Goal: Task Accomplishment & Management: Complete application form

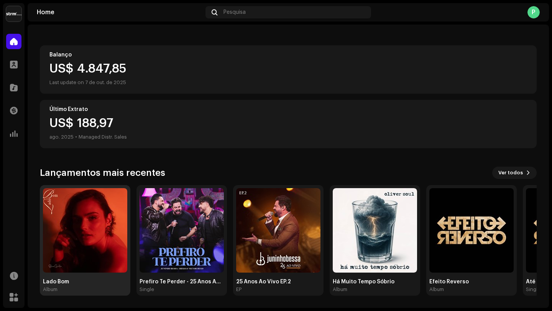
scroll to position [68, 0]
click at [87, 230] on img at bounding box center [85, 230] width 84 height 84
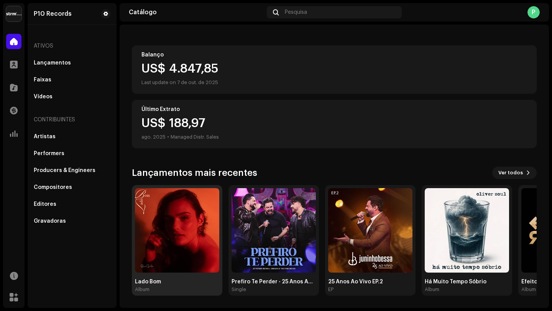
click at [192, 219] on img at bounding box center [177, 230] width 84 height 84
click at [191, 234] on img at bounding box center [177, 230] width 84 height 84
click at [148, 285] on div "Lado Bom Album" at bounding box center [177, 286] width 84 height 14
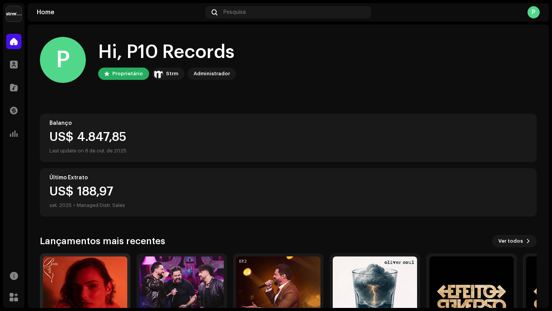
click at [84, 274] on img at bounding box center [85, 298] width 84 height 84
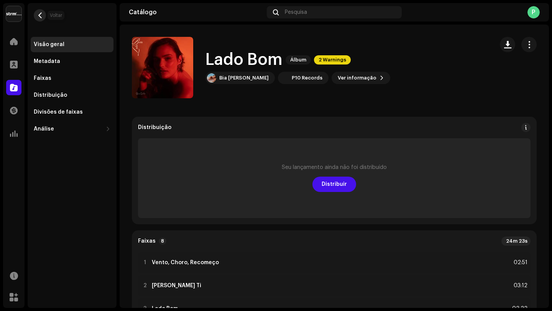
click at [42, 15] on span "button" at bounding box center [40, 15] width 6 height 6
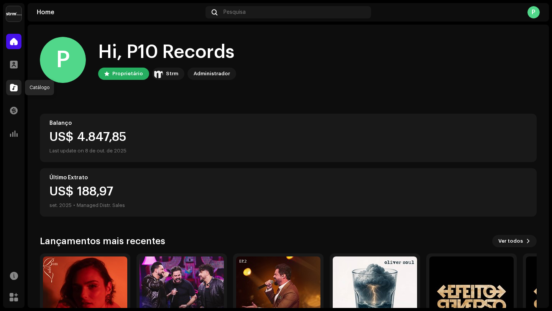
click at [15, 89] on span at bounding box center [14, 87] width 8 height 6
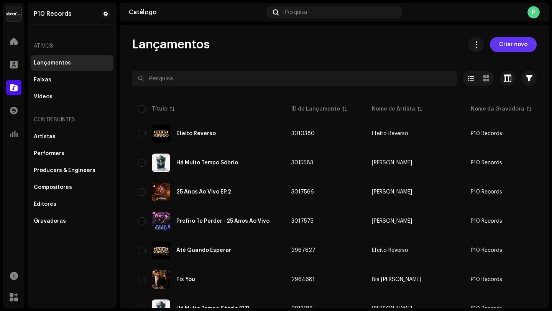
click at [518, 46] on span "Criar novo" at bounding box center [514, 44] width 28 height 15
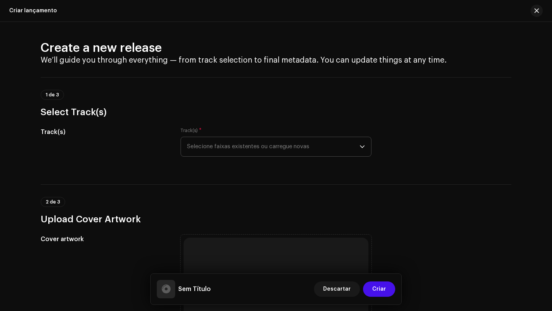
scroll to position [19, 0]
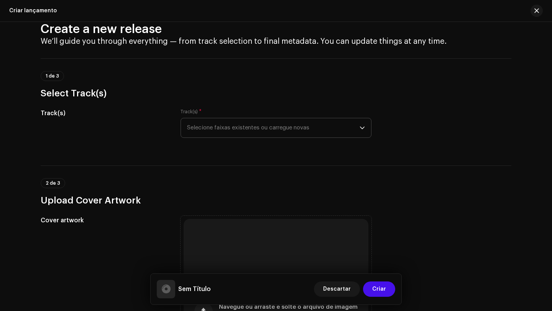
click at [213, 126] on span "Selecione faixas existentes ou carregue novas" at bounding box center [273, 127] width 173 height 19
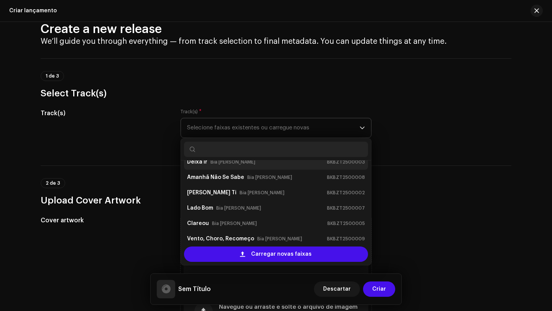
scroll to position [41, 0]
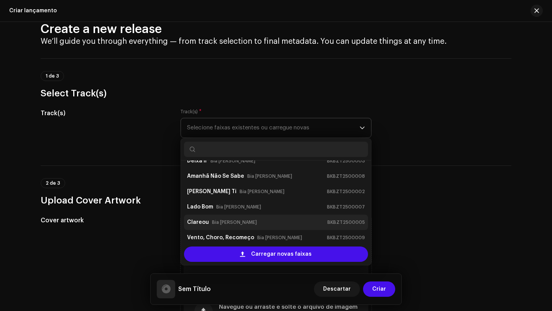
click at [207, 219] on div "Clareou Bia [PERSON_NAME] BKBZT2500005" at bounding box center [276, 222] width 178 height 12
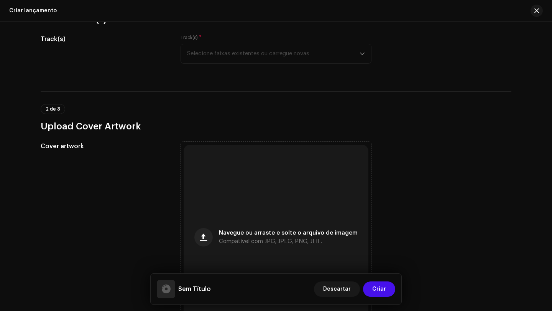
scroll to position [171, 0]
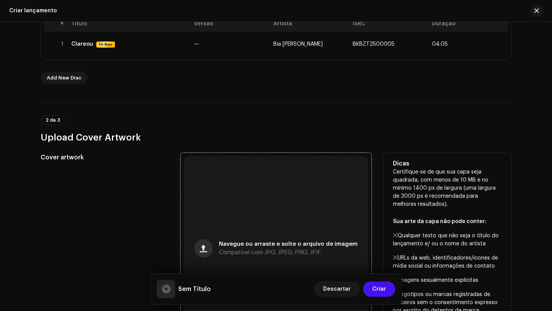
click at [206, 163] on div "Navegue ou arraste e solte o arquivo de imagem Compatível com JPG, JPEG, PNG, J…" at bounding box center [276, 248] width 185 height 185
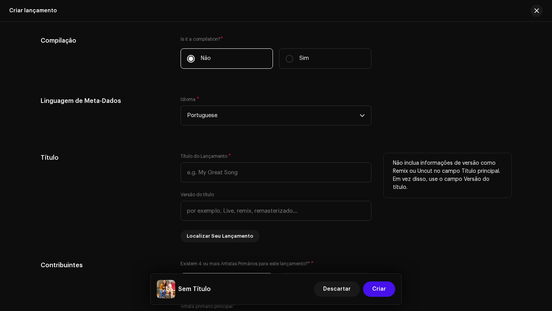
scroll to position [632, 0]
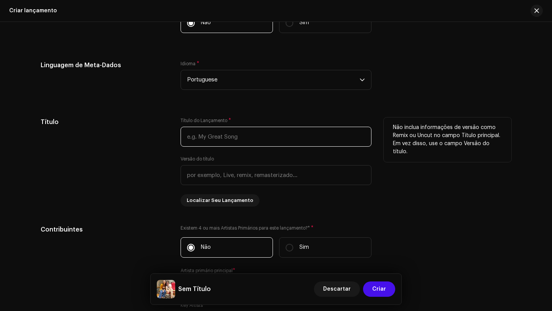
click at [213, 139] on input "text" at bounding box center [276, 137] width 191 height 20
type input "Clareou"
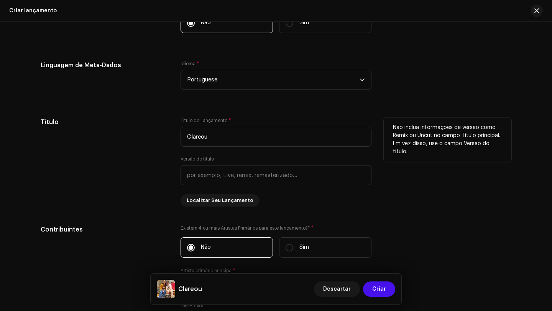
click at [155, 150] on div "Título" at bounding box center [105, 161] width 128 height 89
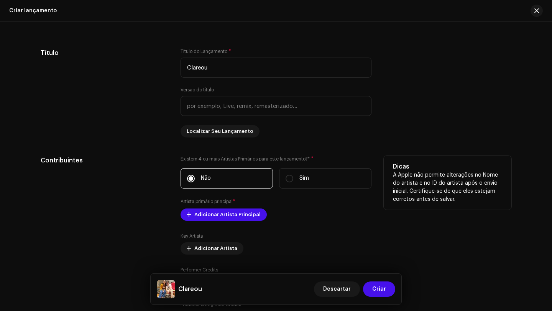
scroll to position [717, 0]
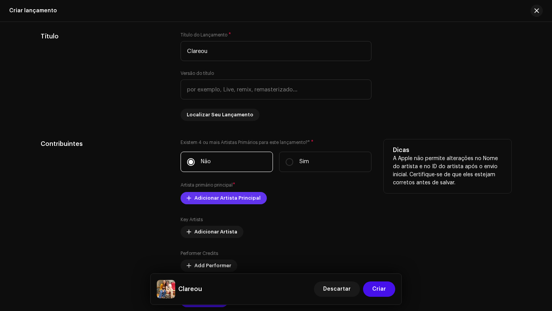
click at [209, 198] on span "Adicionar Artista Principal" at bounding box center [228, 197] width 66 height 15
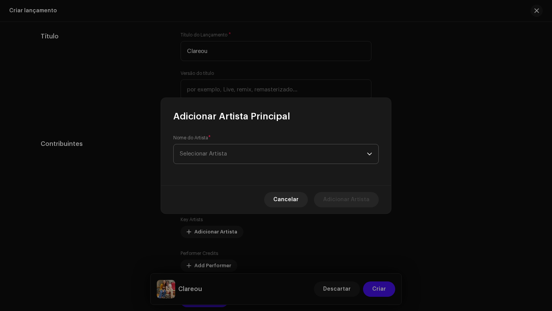
click at [210, 155] on span "Selecionar Artista" at bounding box center [203, 154] width 47 height 6
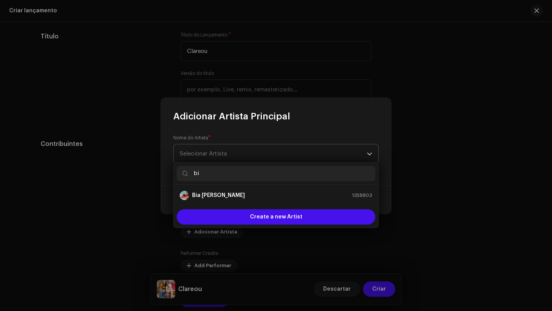
type input "bia"
drag, startPoint x: 209, startPoint y: 186, endPoint x: 209, endPoint y: 197, distance: 11.2
click at [209, 197] on strong "Bia [PERSON_NAME]" at bounding box center [218, 195] width 53 height 8
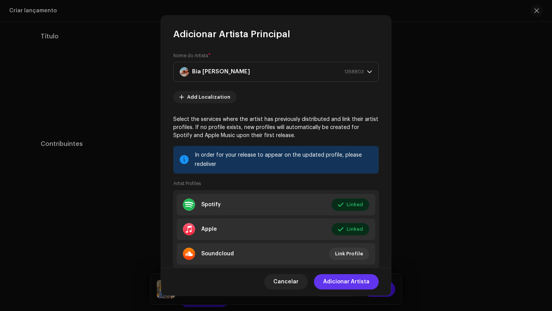
click at [346, 282] on span "Adicionar Artista" at bounding box center [346, 281] width 46 height 15
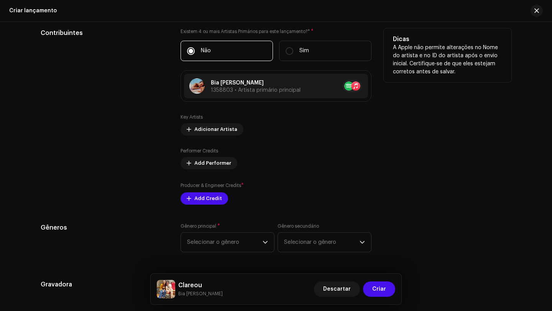
scroll to position [854, 0]
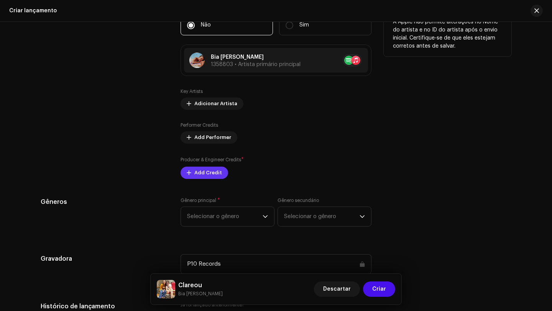
click at [211, 173] on span "Add Credit" at bounding box center [209, 172] width 28 height 15
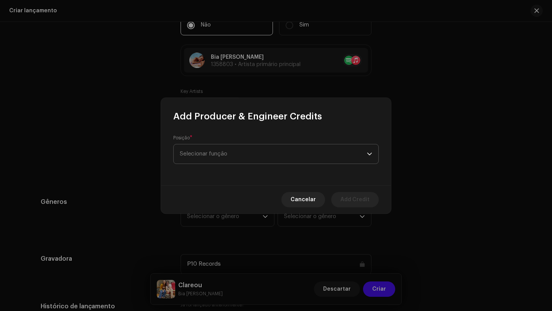
click at [216, 150] on span "Selecionar função" at bounding box center [273, 153] width 187 height 19
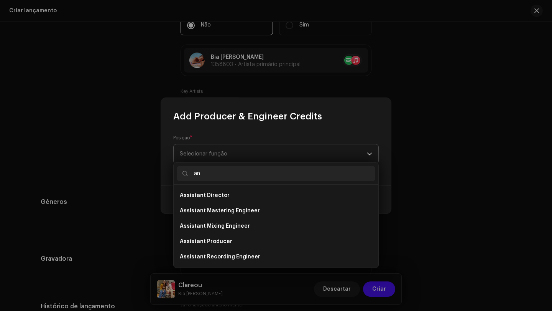
type input "a"
type input "pr"
click at [206, 258] on li "Producer" at bounding box center [276, 256] width 199 height 15
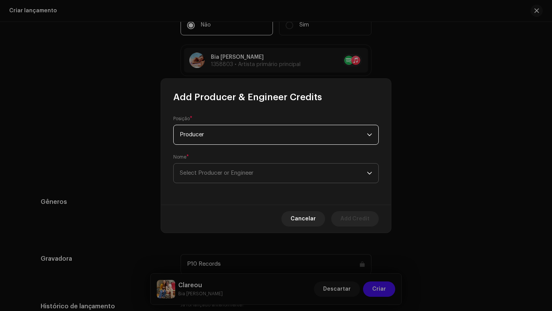
click at [221, 176] on span "Select Producer or Engineer" at bounding box center [273, 172] width 187 height 19
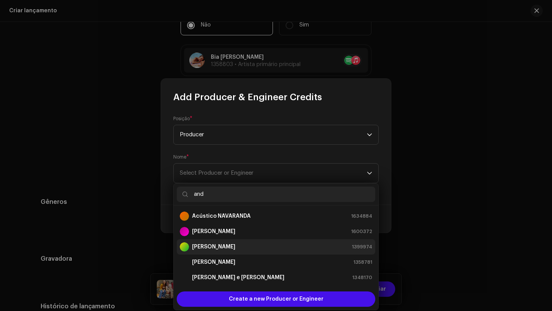
type input "and"
click at [230, 246] on div "[PERSON_NAME] 1399974" at bounding box center [276, 246] width 193 height 9
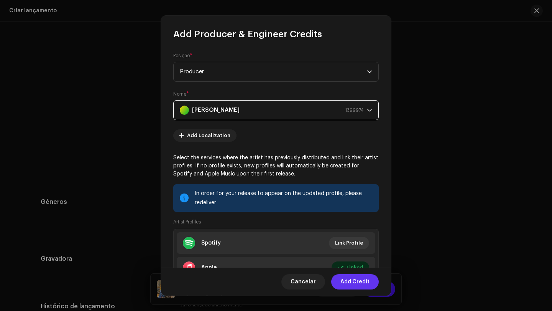
click at [357, 282] on span "Add Credit" at bounding box center [355, 281] width 29 height 15
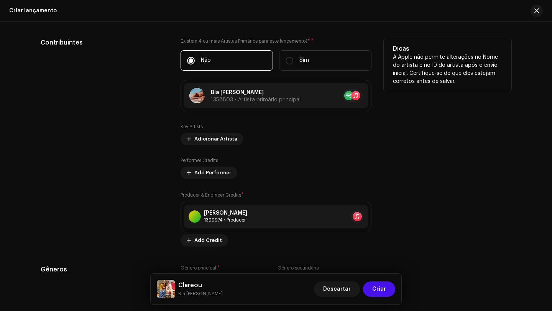
scroll to position [816, 0]
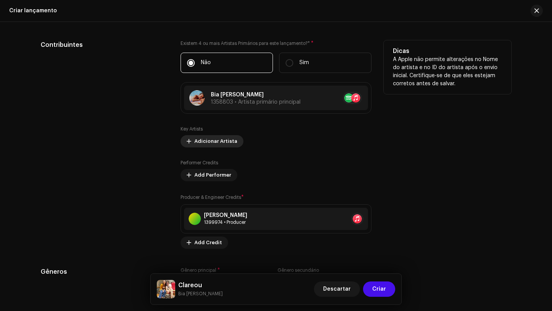
click at [220, 140] on span "Adicionar Artista" at bounding box center [216, 141] width 43 height 15
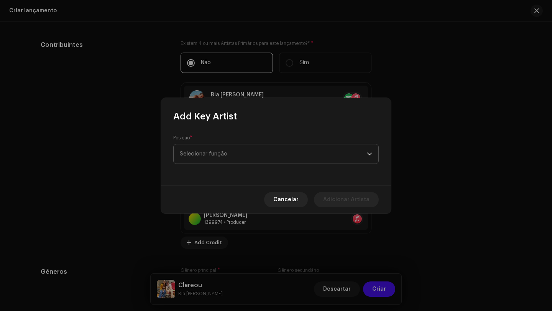
click at [212, 152] on span "Selecionar função" at bounding box center [273, 153] width 187 height 19
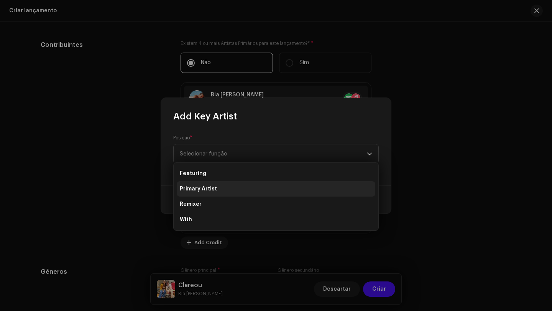
click at [211, 189] on span "Primary Artist" at bounding box center [198, 189] width 37 height 8
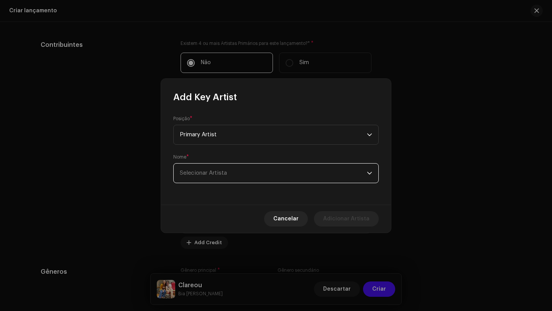
click at [221, 176] on span "Selecionar Artista" at bounding box center [273, 172] width 187 height 19
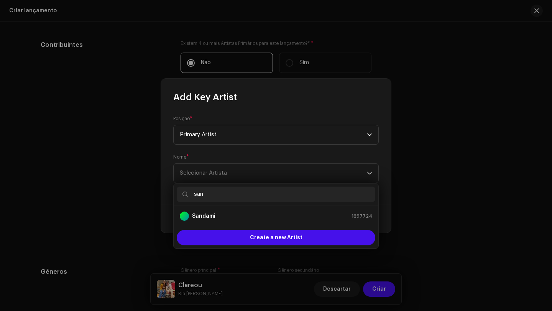
type input "san"
click at [220, 218] on div "Sandami 1697724" at bounding box center [276, 215] width 193 height 9
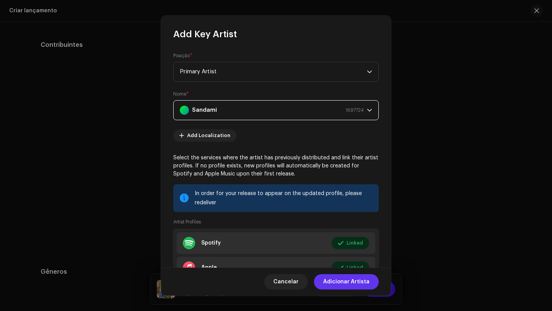
click at [362, 285] on span "Adicionar Artista" at bounding box center [346, 281] width 46 height 15
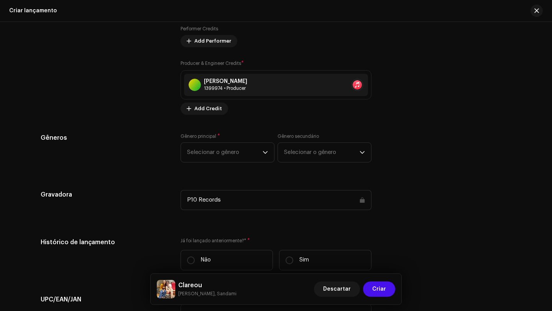
scroll to position [984, 0]
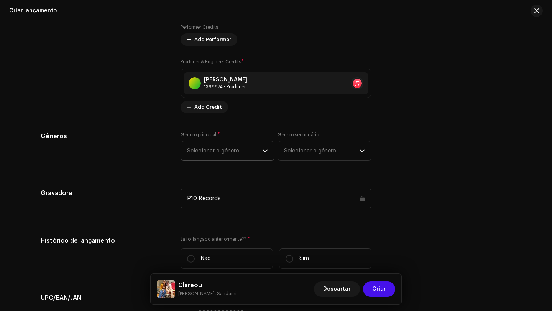
click at [194, 150] on span "Selecionar o gênero" at bounding box center [225, 150] width 76 height 19
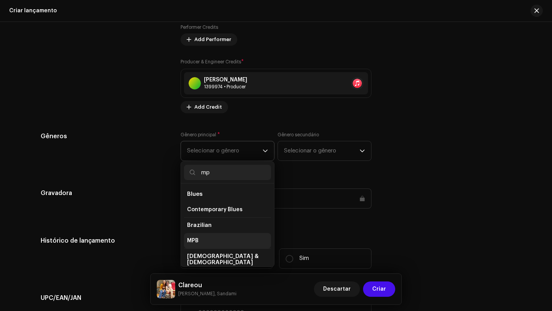
type input "mp"
click at [207, 243] on li "MPB" at bounding box center [227, 240] width 87 height 15
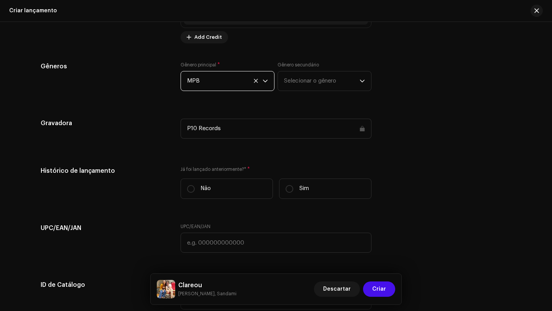
scroll to position [1087, 0]
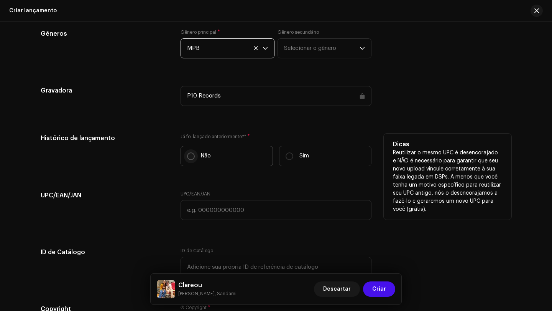
click at [188, 157] on input "Não" at bounding box center [191, 156] width 8 height 8
radio input "true"
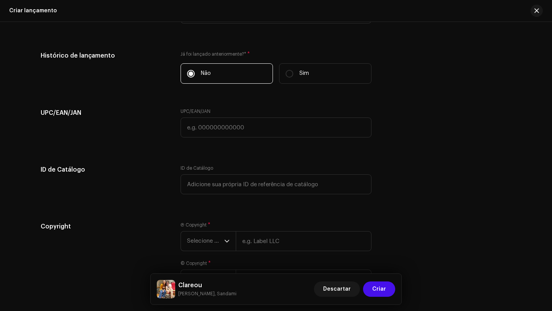
scroll to position [1228, 0]
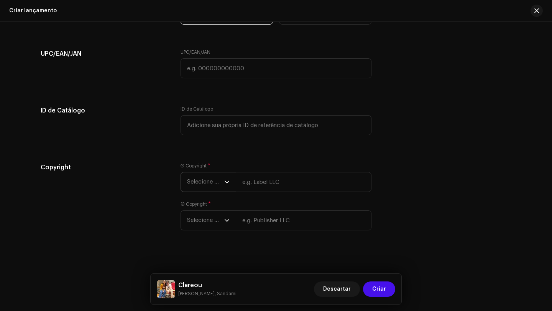
click at [212, 179] on span "Selecione o ano" at bounding box center [205, 181] width 37 height 19
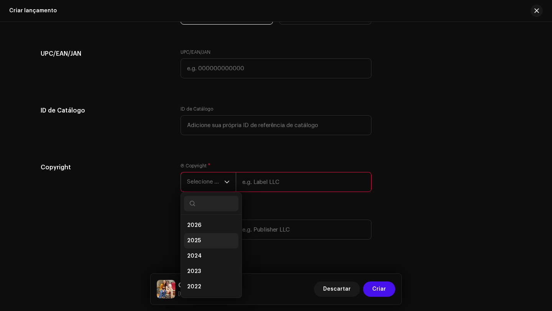
click at [208, 240] on li "2025" at bounding box center [211, 240] width 54 height 15
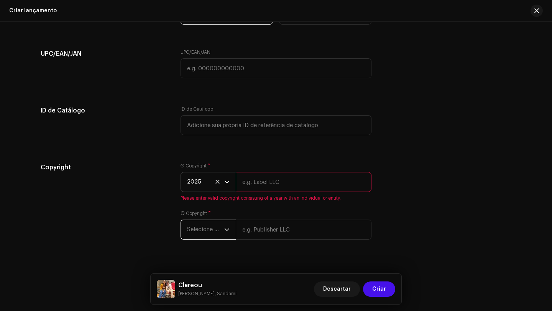
click at [211, 231] on span "Selecione o ano" at bounding box center [205, 229] width 37 height 19
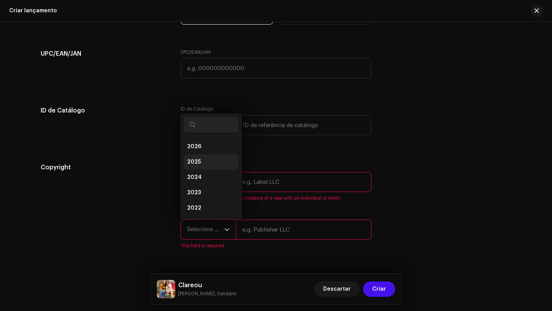
click at [205, 162] on li "2025" at bounding box center [211, 161] width 54 height 15
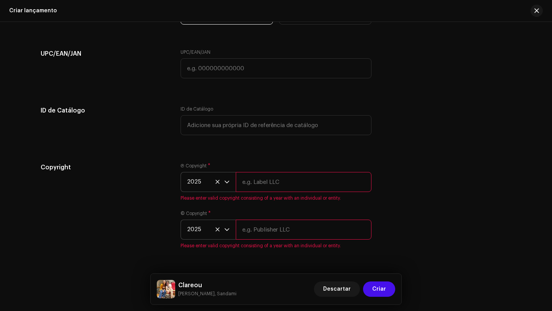
click at [272, 182] on input "text" at bounding box center [304, 182] width 136 height 20
type input "P10 Records"
click at [281, 236] on div "© Copyright * 2025 Please enter valid copyright consisting of a year with an in…" at bounding box center [276, 229] width 191 height 38
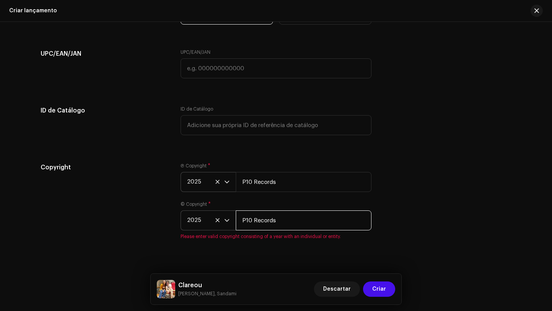
type input "P10 Records"
click at [456, 239] on div "Copyright Ⓟ Copyright * 2025 P10 Records © Copyright * 2025 P10 Records Please …" at bounding box center [276, 206] width 471 height 86
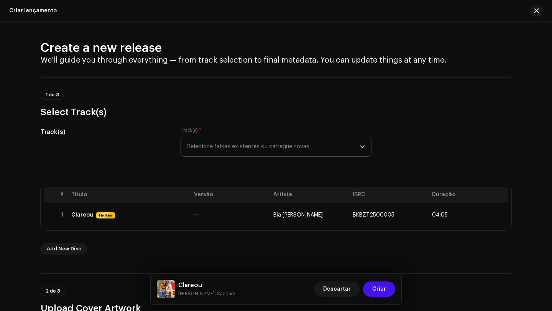
scroll to position [0, 0]
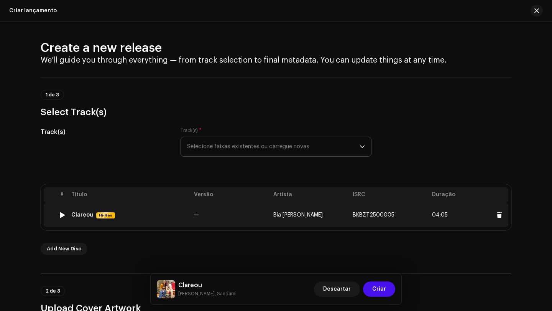
click at [224, 218] on td "—" at bounding box center [230, 215] width 79 height 25
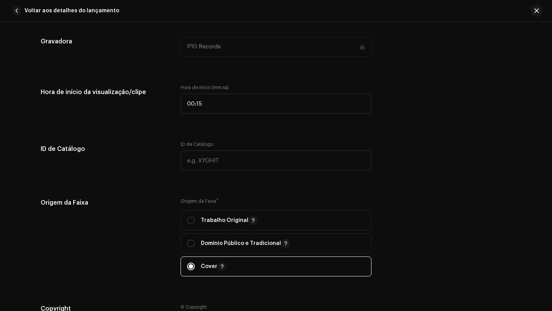
scroll to position [829, 0]
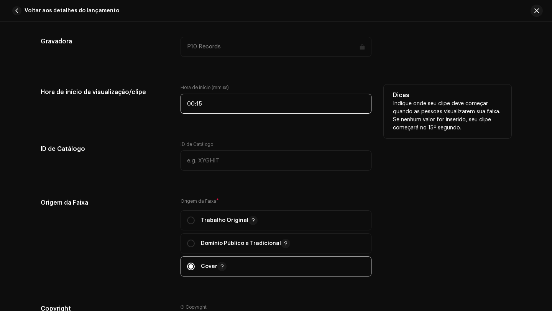
click at [206, 106] on input "00:15" at bounding box center [276, 104] width 191 height 20
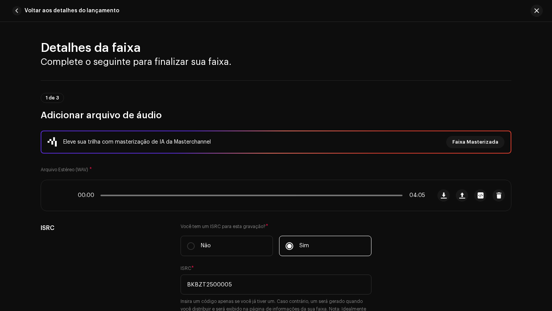
scroll to position [0, 0]
click at [54, 193] on icon at bounding box center [56, 195] width 21 height 21
click at [55, 198] on icon at bounding box center [56, 195] width 19 height 19
click at [55, 198] on icon at bounding box center [56, 195] width 21 height 21
click at [105, 196] on div "00:00 04:05" at bounding box center [252, 195] width 348 height 6
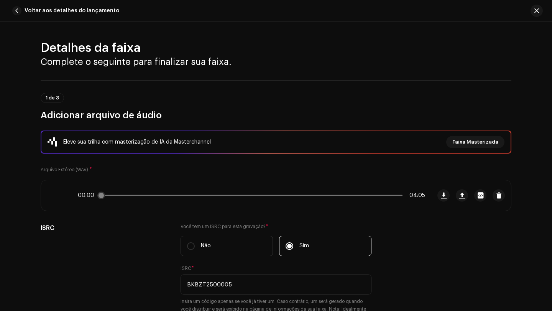
drag, startPoint x: 99, startPoint y: 196, endPoint x: 106, endPoint y: 196, distance: 6.6
click at [106, 196] on div "00:00 04:05" at bounding box center [252, 195] width 348 height 6
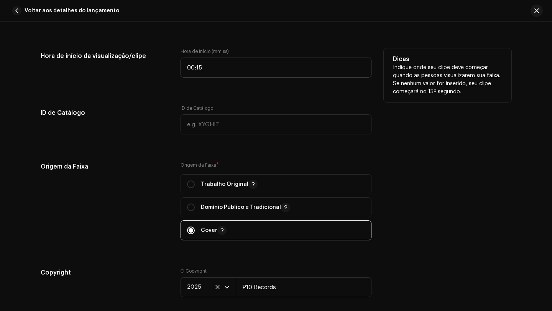
scroll to position [872, 0]
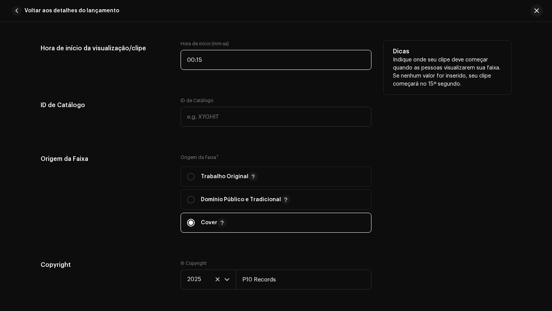
click at [223, 64] on input "00:15" at bounding box center [276, 60] width 191 height 20
click at [221, 63] on input "00:15" at bounding box center [276, 60] width 191 height 20
type input "00:37"
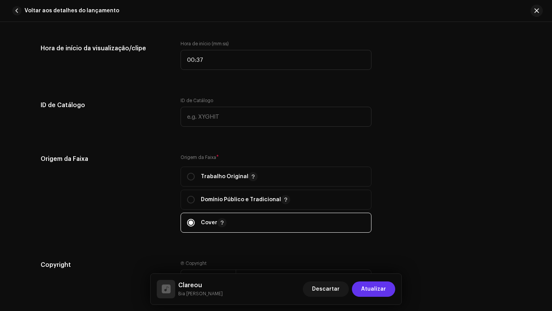
click at [377, 290] on span "Atualizar" at bounding box center [373, 288] width 25 height 15
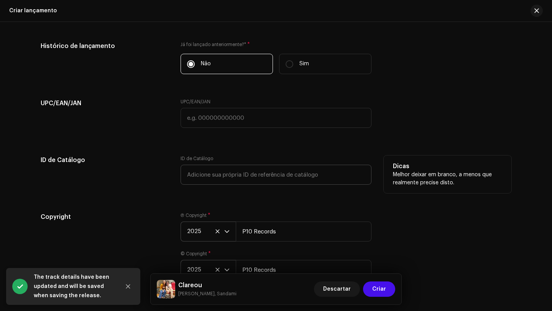
scroll to position [1205, 0]
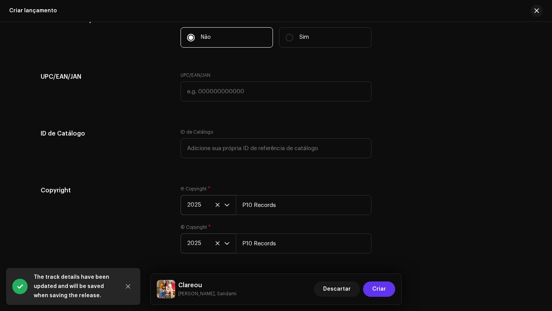
click at [385, 290] on span "Criar" at bounding box center [380, 288] width 14 height 15
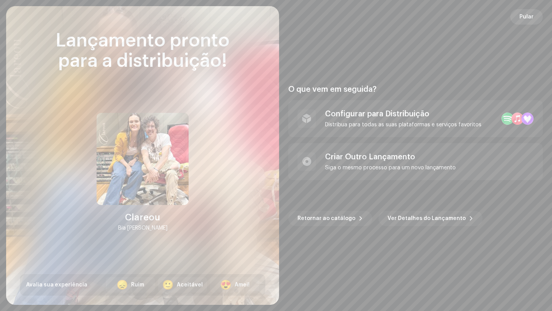
click at [530, 17] on span "Pular" at bounding box center [527, 16] width 14 height 15
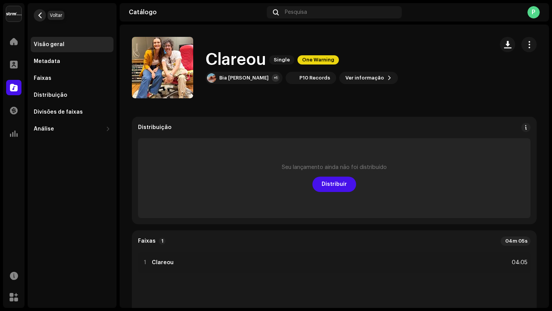
click at [39, 16] on span "button" at bounding box center [40, 15] width 6 height 6
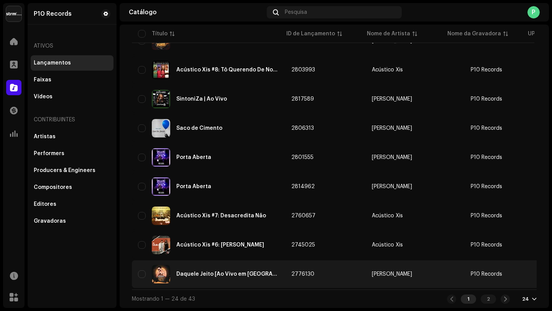
scroll to position [535, 0]
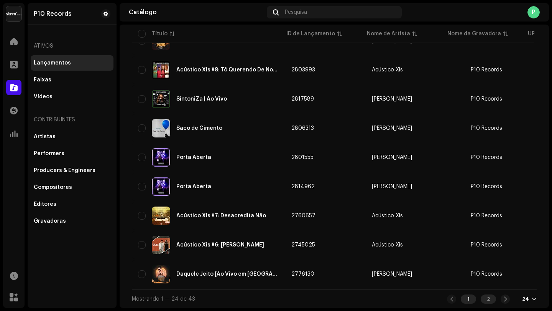
click at [484, 299] on div "2" at bounding box center [488, 298] width 15 height 9
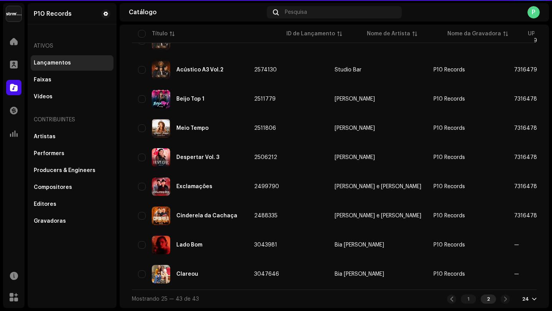
scroll to position [389, 0]
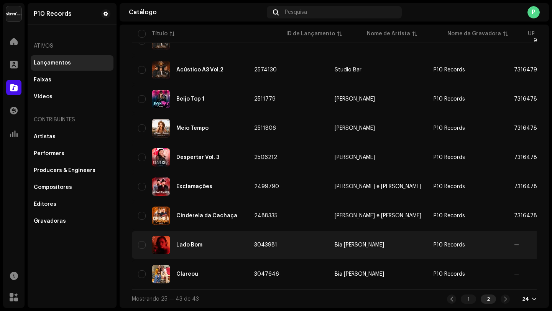
click at [186, 242] on div "Lado Bom" at bounding box center [189, 244] width 26 height 5
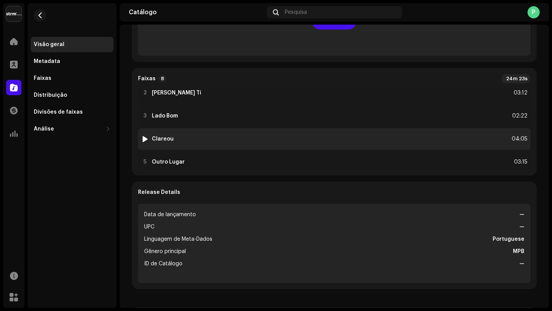
scroll to position [31, 0]
click at [198, 138] on div "4 Clareou 04:05" at bounding box center [334, 137] width 393 height 21
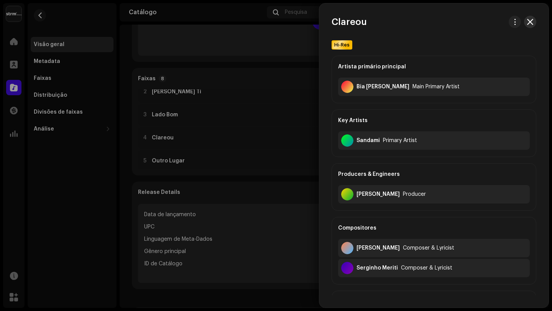
click at [531, 24] on span "button" at bounding box center [531, 22] width 6 height 6
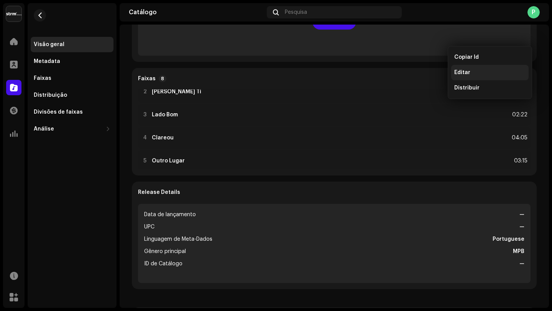
click at [471, 73] on div "Editar" at bounding box center [490, 72] width 71 height 6
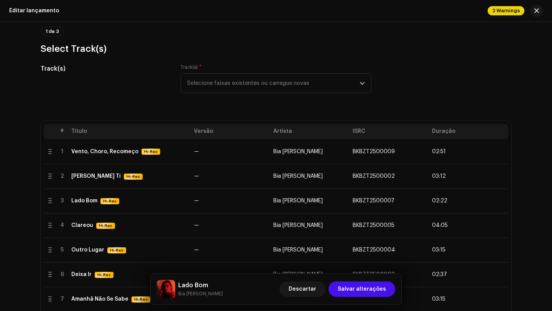
scroll to position [64, 0]
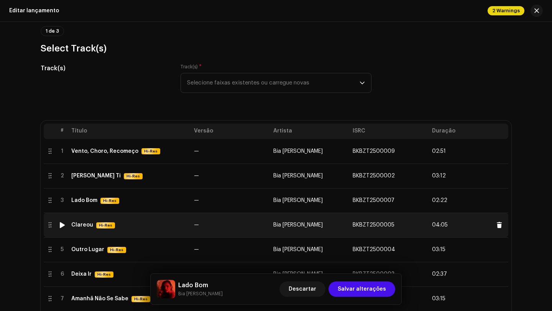
click at [131, 230] on td "Clareou Hi-Res" at bounding box center [129, 225] width 123 height 25
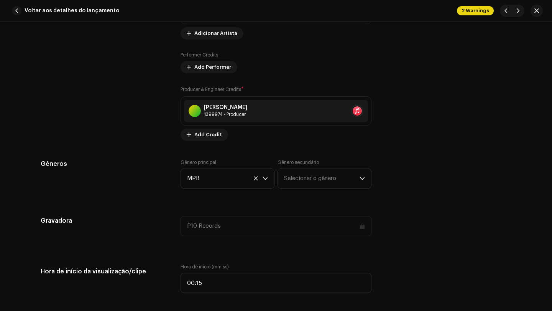
scroll to position [704, 0]
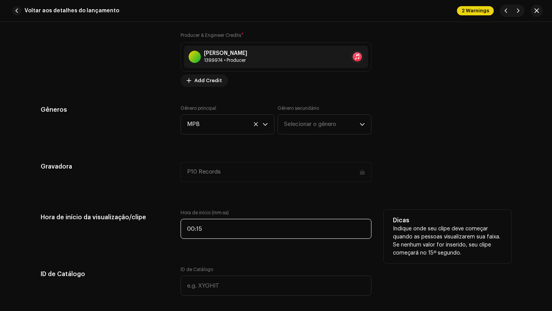
click at [218, 231] on input "00:15" at bounding box center [276, 229] width 191 height 20
type input "00:37"
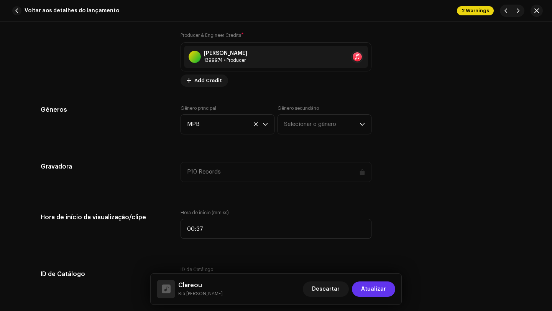
click at [377, 291] on span "Atualizar" at bounding box center [373, 288] width 25 height 15
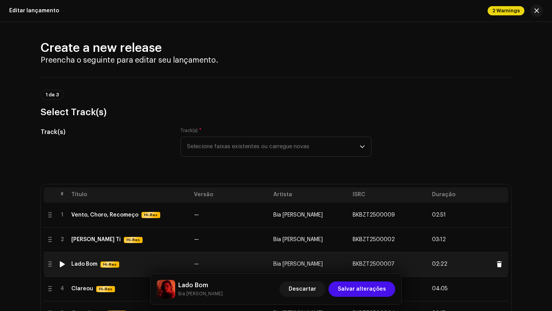
scroll to position [0, 0]
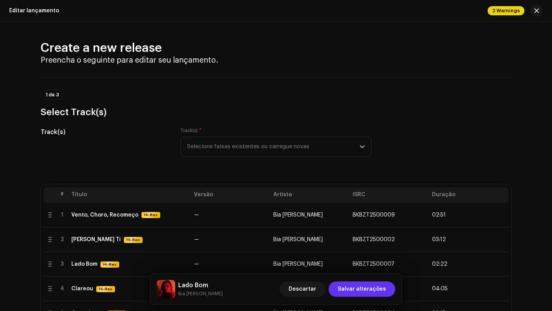
click at [376, 294] on span "Salvar alterações" at bounding box center [362, 288] width 48 height 15
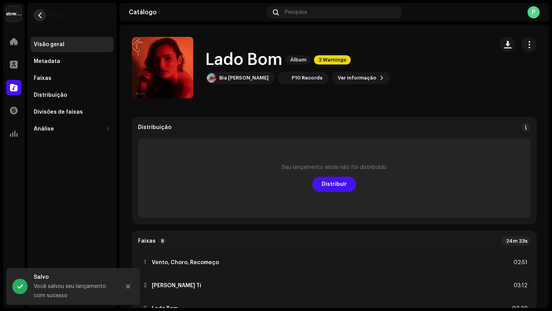
click at [40, 15] on span "button" at bounding box center [40, 15] width 6 height 6
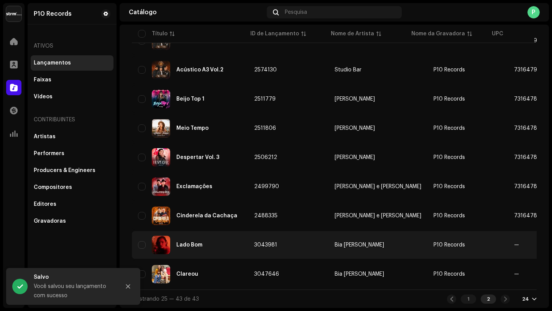
scroll to position [389, 0]
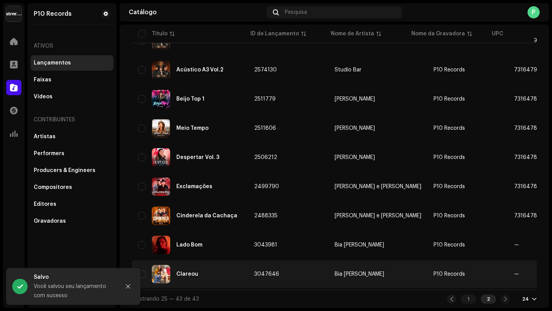
click at [188, 267] on div "Clareou" at bounding box center [190, 274] width 104 height 18
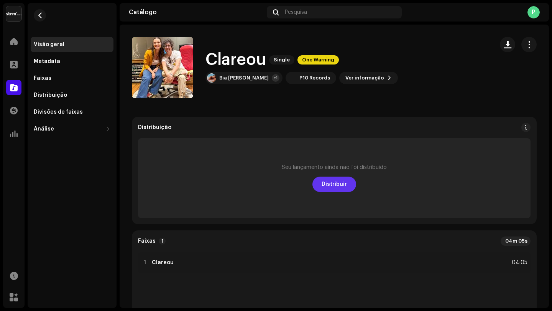
click at [337, 187] on span "Distribuir" at bounding box center [334, 183] width 25 height 15
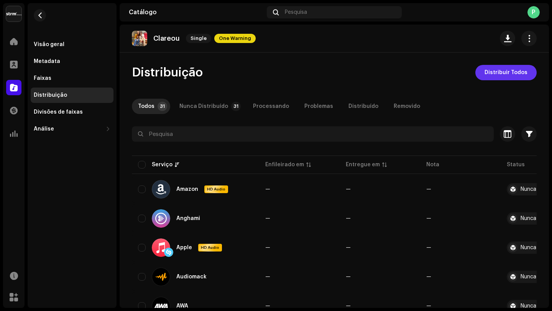
click at [515, 74] on span "Distribuir Todos" at bounding box center [506, 72] width 43 height 15
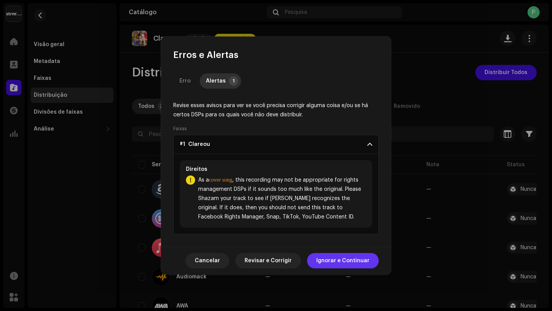
click at [340, 261] on span "Ignorar e Continuar" at bounding box center [343, 260] width 53 height 15
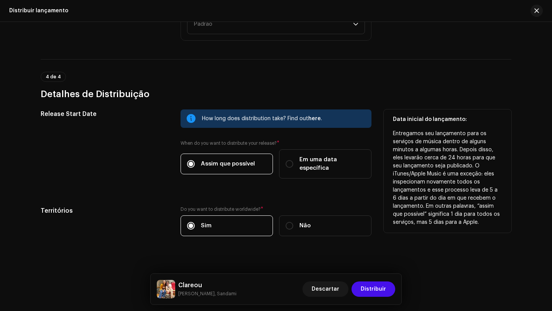
scroll to position [1194, 0]
click at [287, 160] on input "Em uma data específica" at bounding box center [290, 164] width 8 height 8
radio input "true"
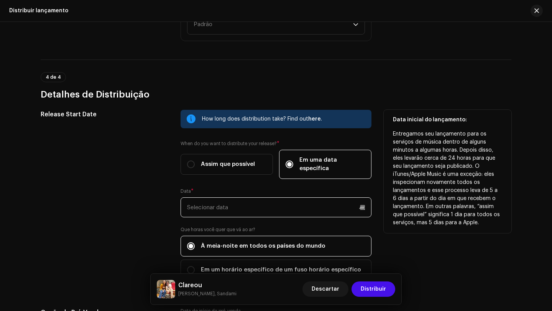
click at [212, 203] on input "text" at bounding box center [276, 207] width 191 height 20
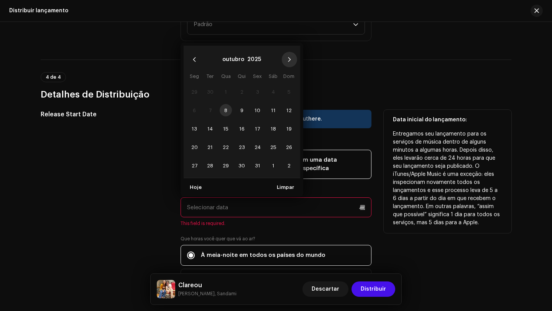
click at [287, 52] on button "Next Month" at bounding box center [289, 59] width 15 height 15
click at [242, 104] on span "6" at bounding box center [242, 110] width 12 height 12
type input "[DATE]"
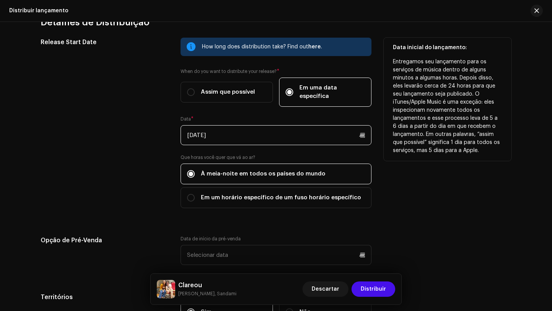
scroll to position [1283, 0]
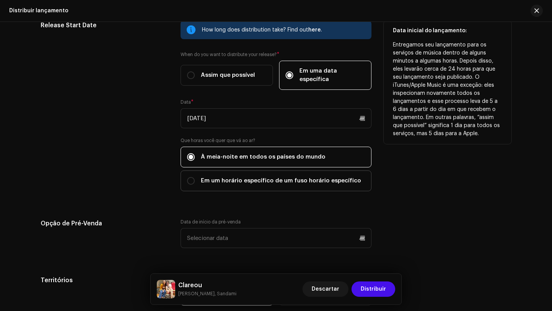
click at [226, 176] on span "Em um horário específico de um fuso horário específico" at bounding box center [281, 180] width 160 height 8
click at [195, 177] on input "Em um horário específico de um fuso horário específico" at bounding box center [191, 181] width 8 height 8
radio input "true"
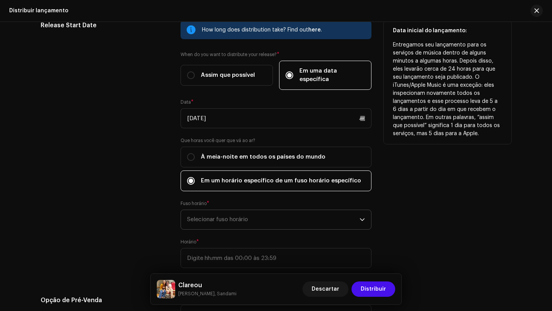
click at [218, 210] on span "Selecionar fuso horário" at bounding box center [273, 219] width 173 height 19
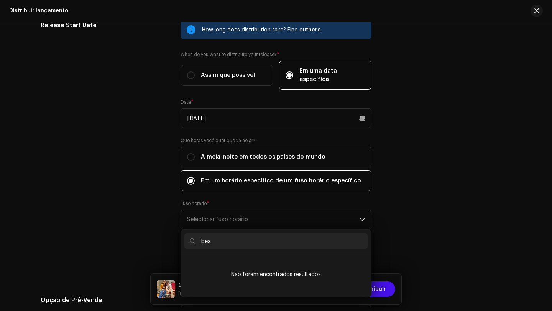
scroll to position [0, 0]
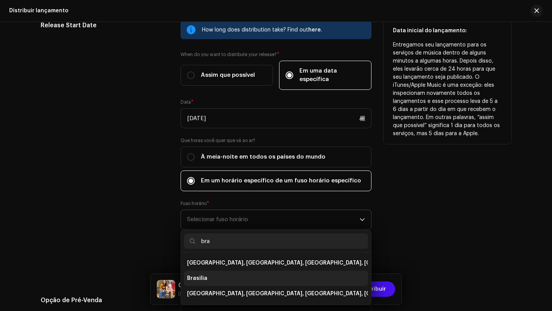
type input "bra"
click at [206, 270] on li "Brasilia" at bounding box center [276, 277] width 184 height 15
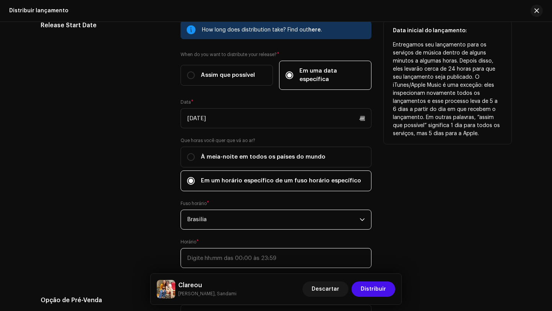
click at [208, 248] on input "text" at bounding box center [276, 258] width 191 height 20
type input "21:00"
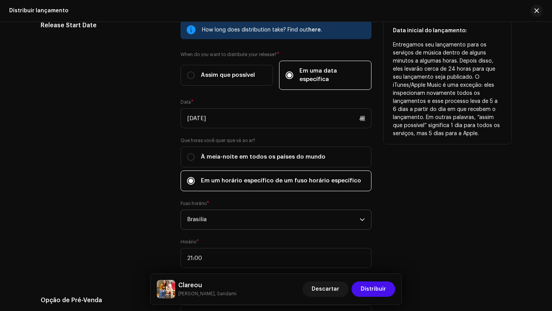
click at [102, 213] on div "Release Start Date" at bounding box center [105, 149] width 128 height 256
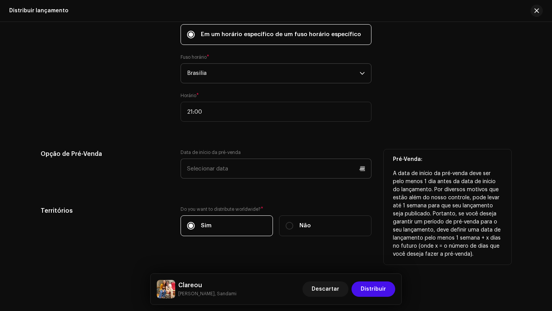
scroll to position [1428, 0]
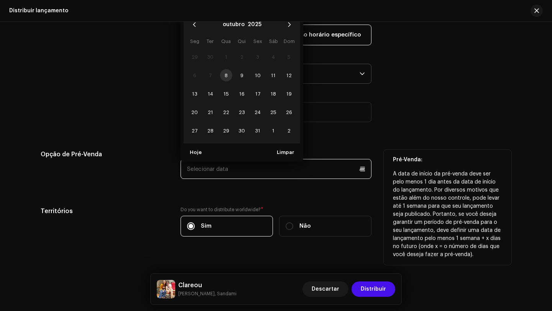
click at [234, 165] on input "text" at bounding box center [276, 169] width 191 height 20
click at [210, 124] on span "28" at bounding box center [210, 130] width 12 height 12
type input "[DATE]"
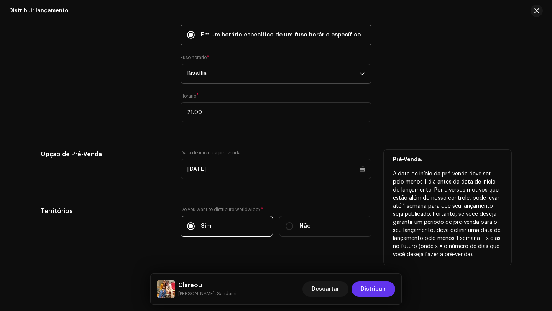
click at [384, 290] on span "Distribuir" at bounding box center [373, 288] width 25 height 15
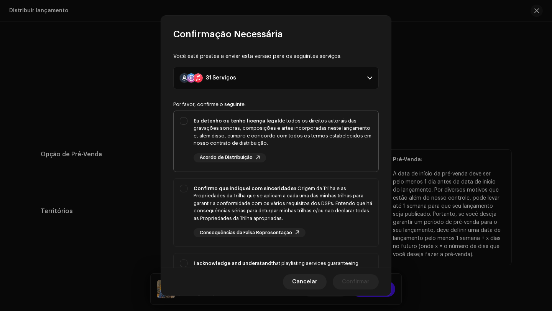
click at [185, 120] on div "Eu detenho ou tenho licença legal de todos os direitos autorais das gravações s…" at bounding box center [276, 140] width 205 height 58
checkbox input "true"
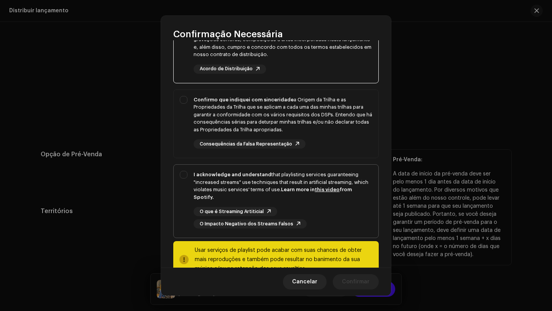
scroll to position [105, 0]
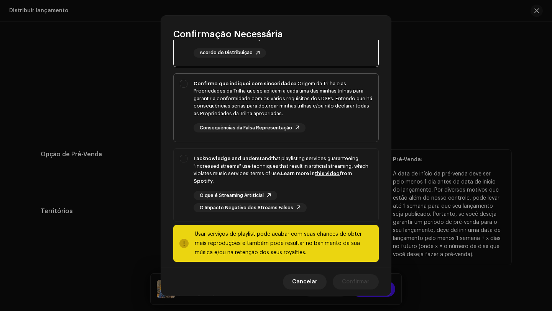
click at [185, 84] on div "Confirmo que indiquei com sinceridade a Origem da Trilha e as Propriedades da T…" at bounding box center [276, 106] width 205 height 65
checkbox input "true"
click at [184, 157] on div "I acknowledge and understand that playlisting services guaranteeing "increased …" at bounding box center [276, 183] width 205 height 70
checkbox input "true"
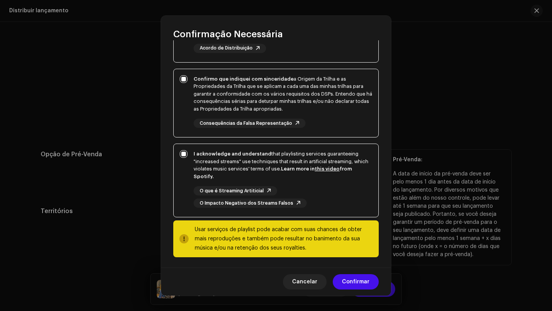
scroll to position [109, 0]
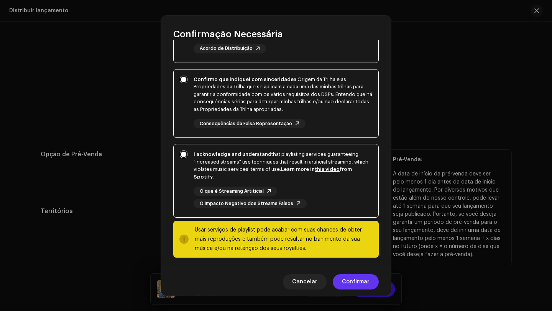
click at [362, 284] on span "Confirmar" at bounding box center [356, 281] width 28 height 15
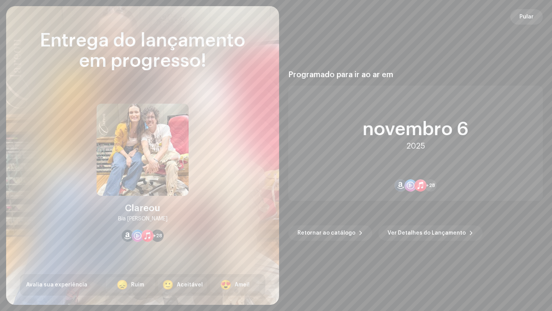
click at [531, 16] on span "Pular" at bounding box center [527, 16] width 14 height 15
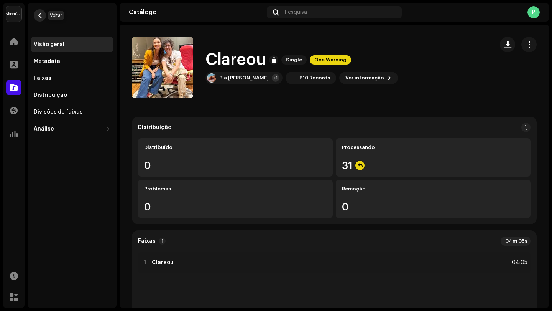
click at [43, 15] on button "button" at bounding box center [40, 15] width 12 height 12
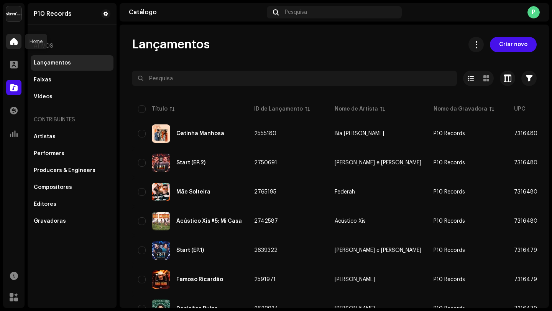
click at [17, 39] on span at bounding box center [14, 41] width 8 height 6
